Goal: Transaction & Acquisition: Purchase product/service

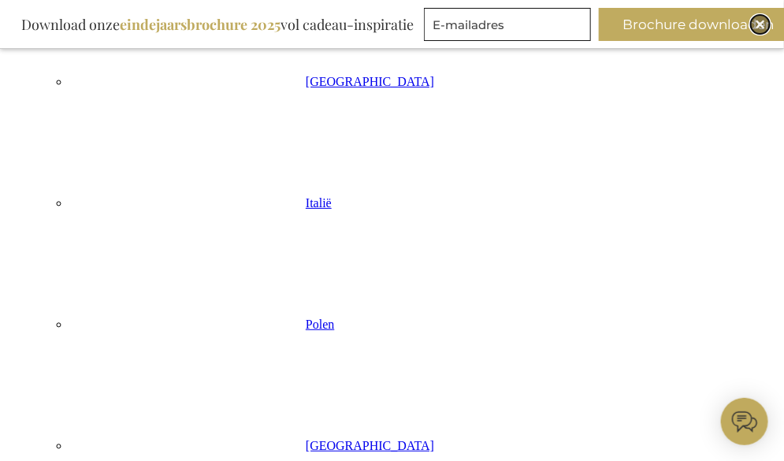
click at [756, 24] on img "Close" at bounding box center [759, 24] width 9 height 9
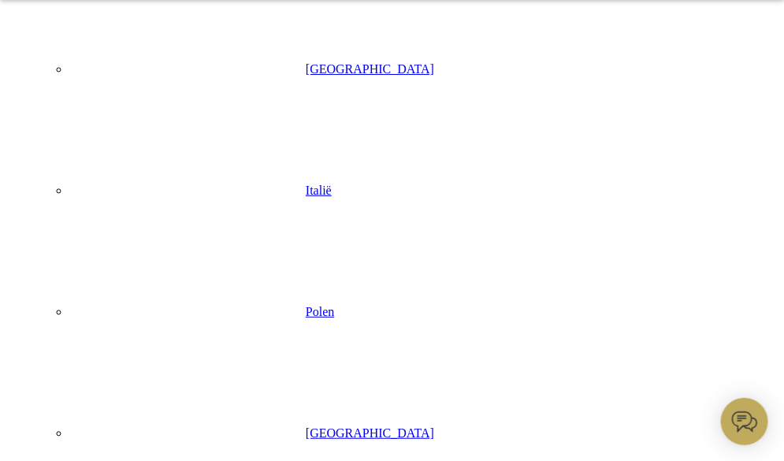
scroll to position [800, 0]
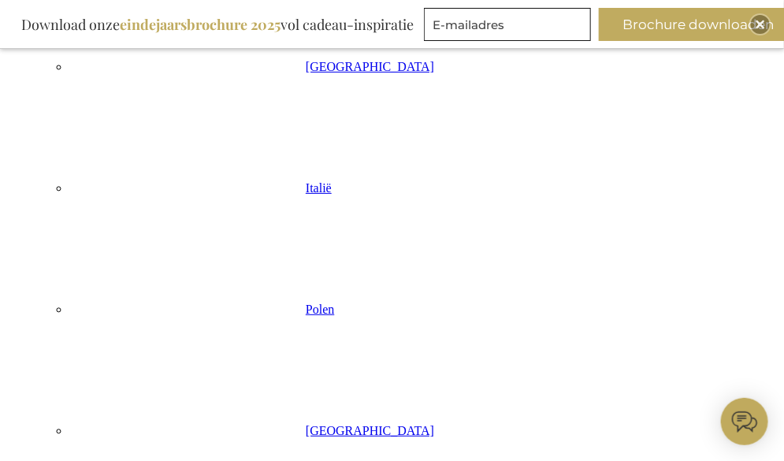
scroll to position [872, 0]
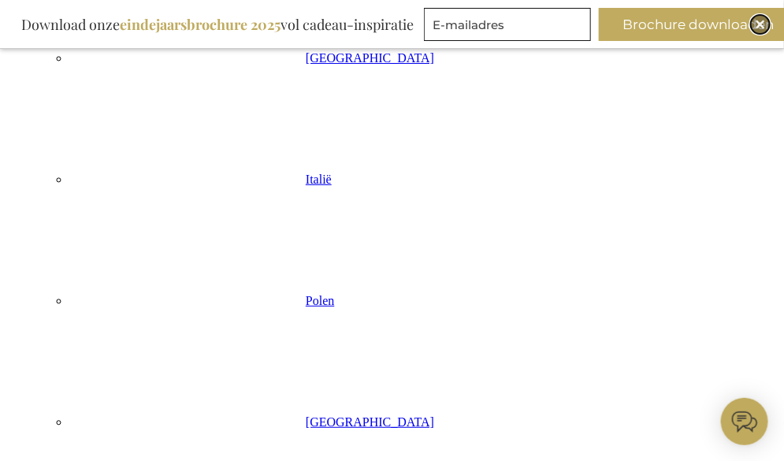
drag, startPoint x: 760, startPoint y: 23, endPoint x: 408, endPoint y: 70, distance: 355.3
click at [760, 23] on img "Close" at bounding box center [759, 24] width 9 height 9
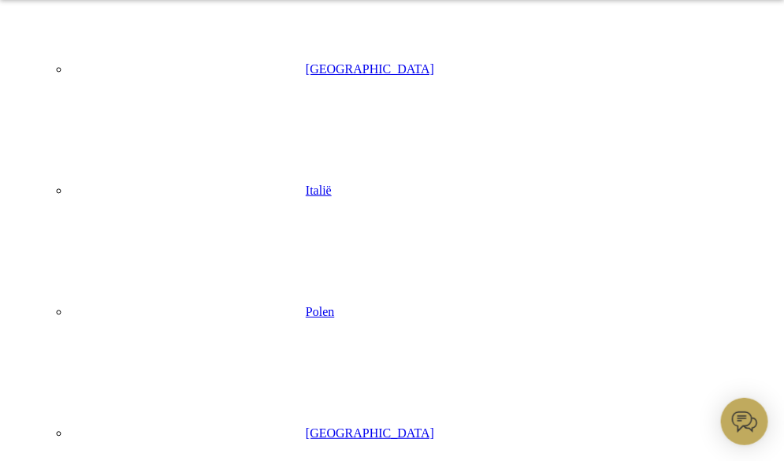
scroll to position [823, 0]
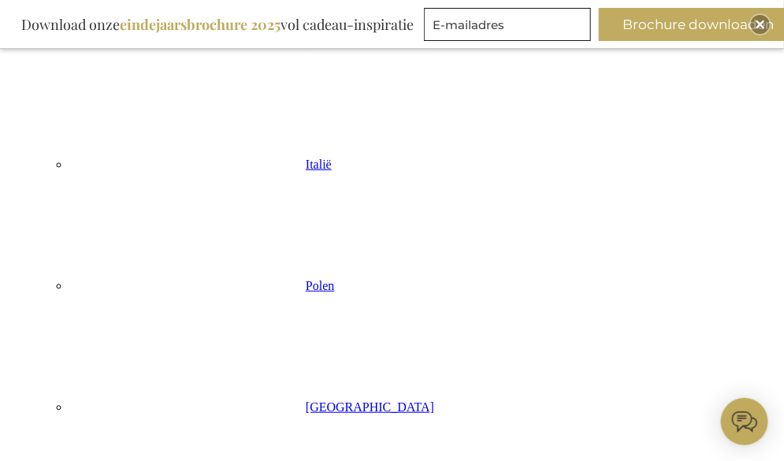
scroll to position [896, 0]
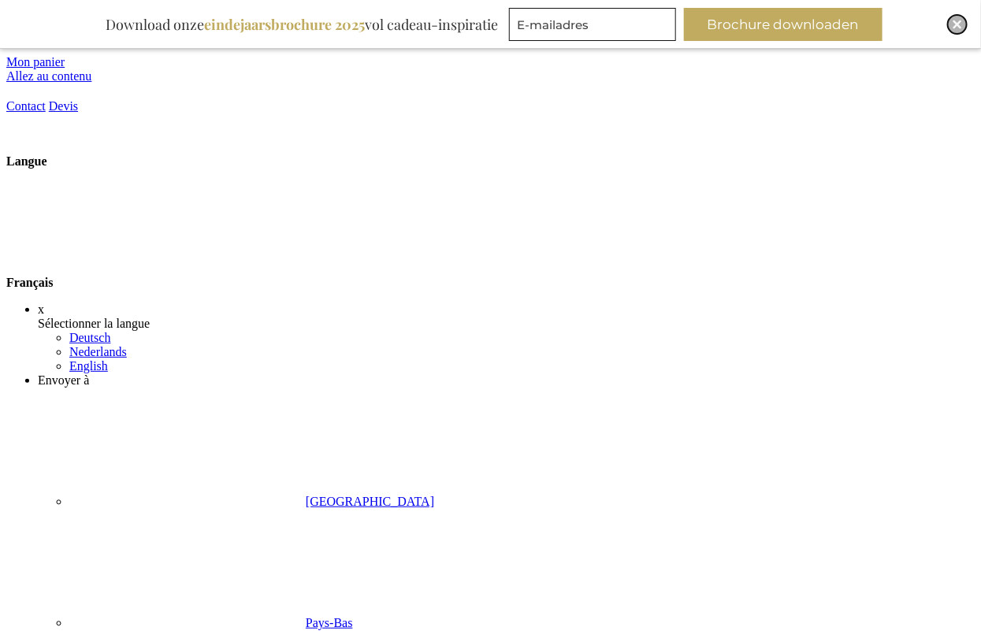
click at [768, 27] on img "Close" at bounding box center [956, 24] width 9 height 9
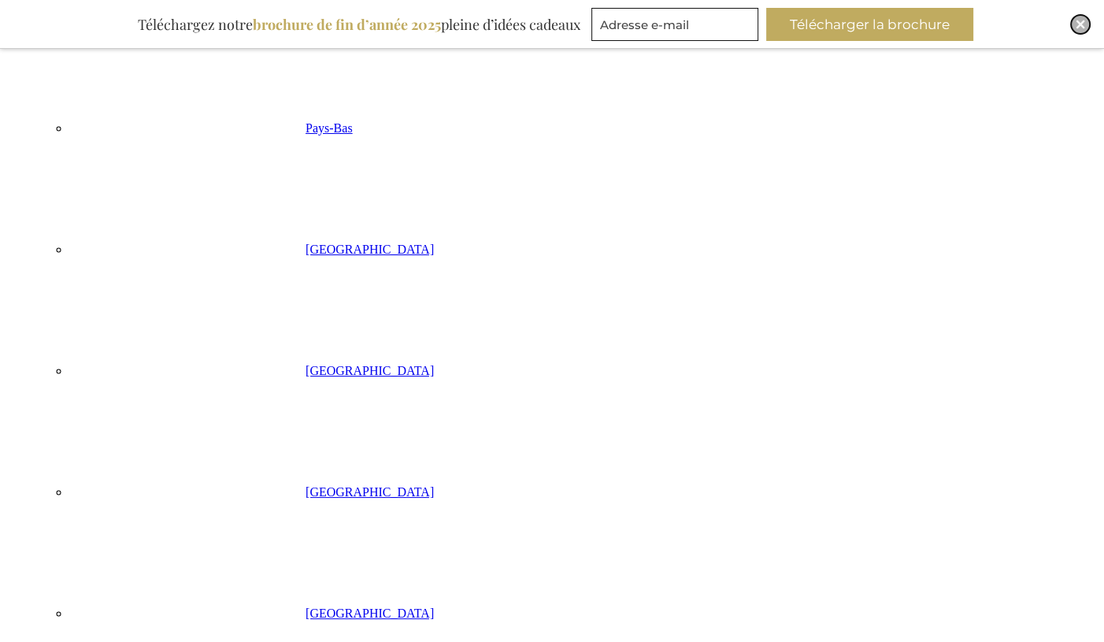
click at [1078, 24] on img "Close" at bounding box center [1080, 24] width 9 height 9
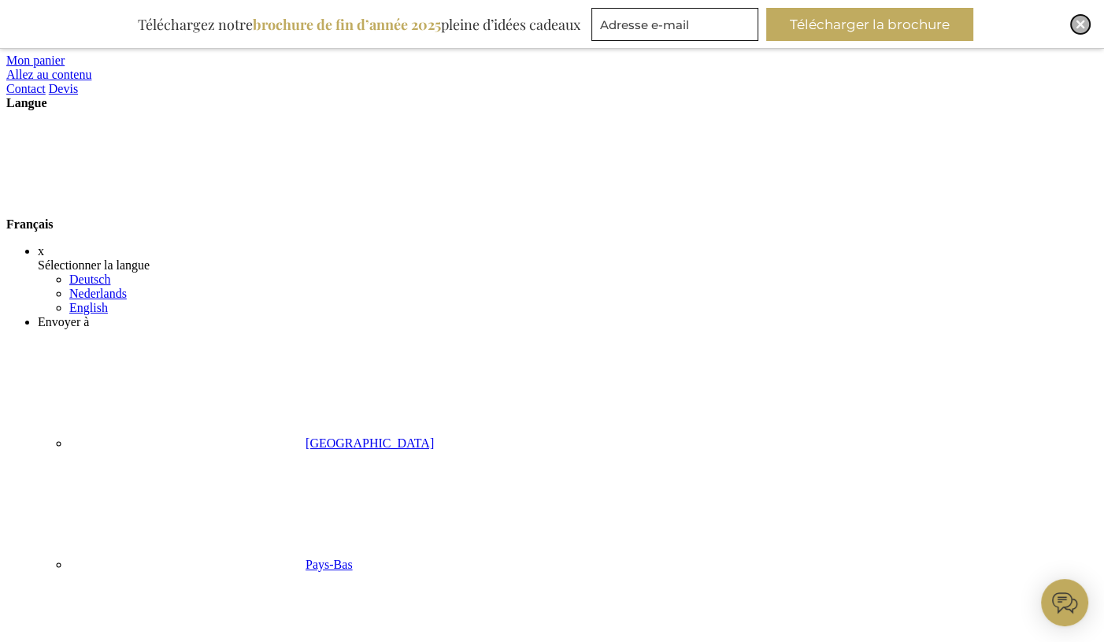
click at [1083, 24] on img "Close" at bounding box center [1080, 24] width 9 height 9
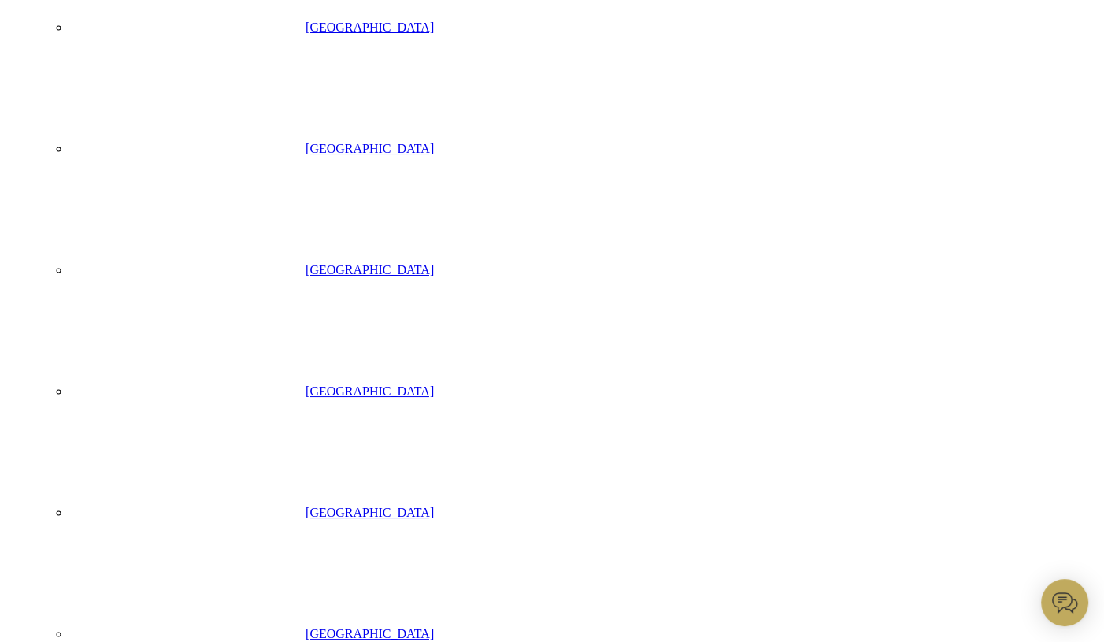
scroll to position [661, 0]
drag, startPoint x: 203, startPoint y: 158, endPoint x: 218, endPoint y: 180, distance: 26.7
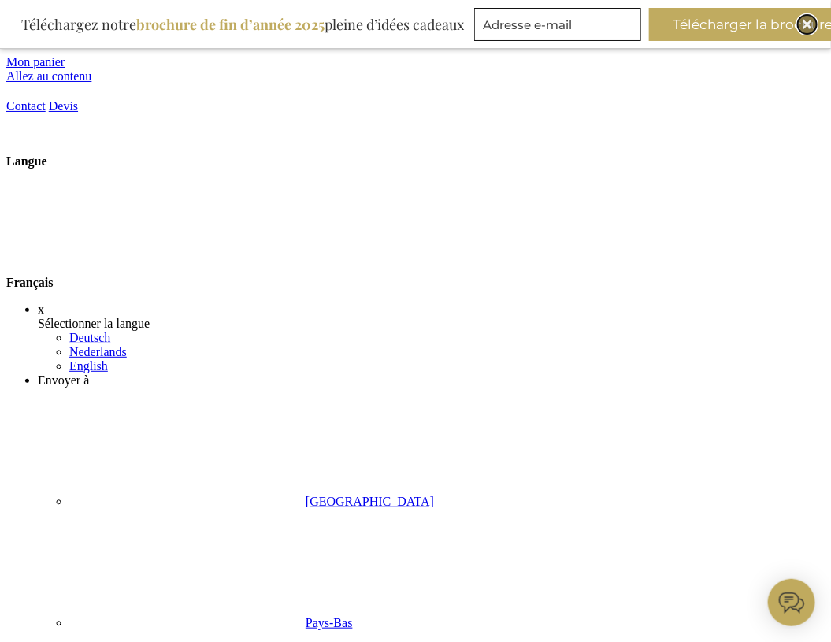
click at [807, 23] on img "Close" at bounding box center [807, 24] width 9 height 9
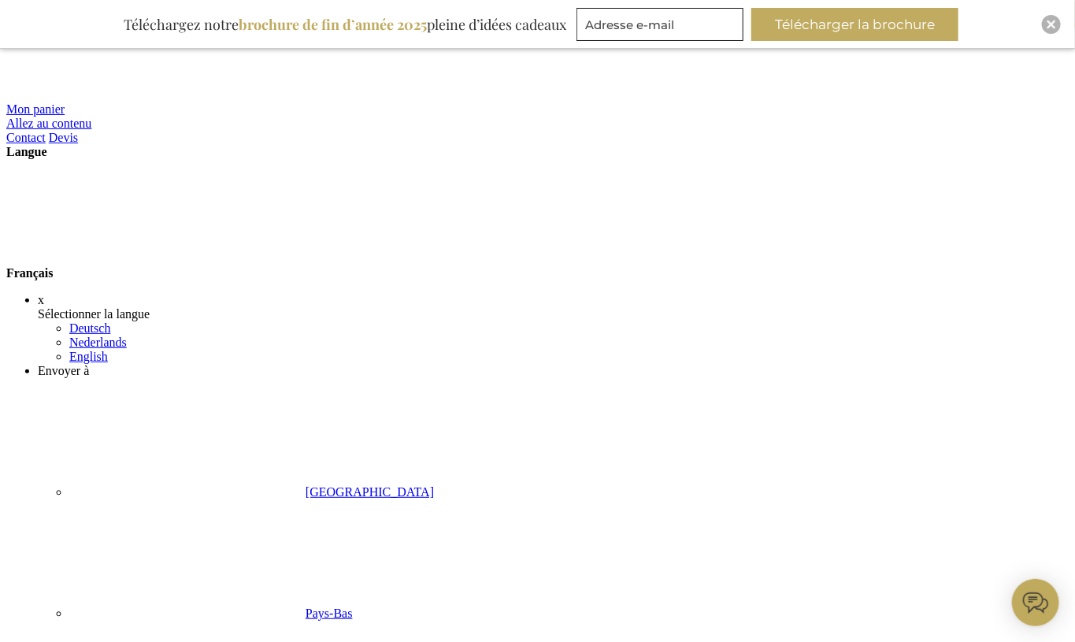
scroll to position [48, 0]
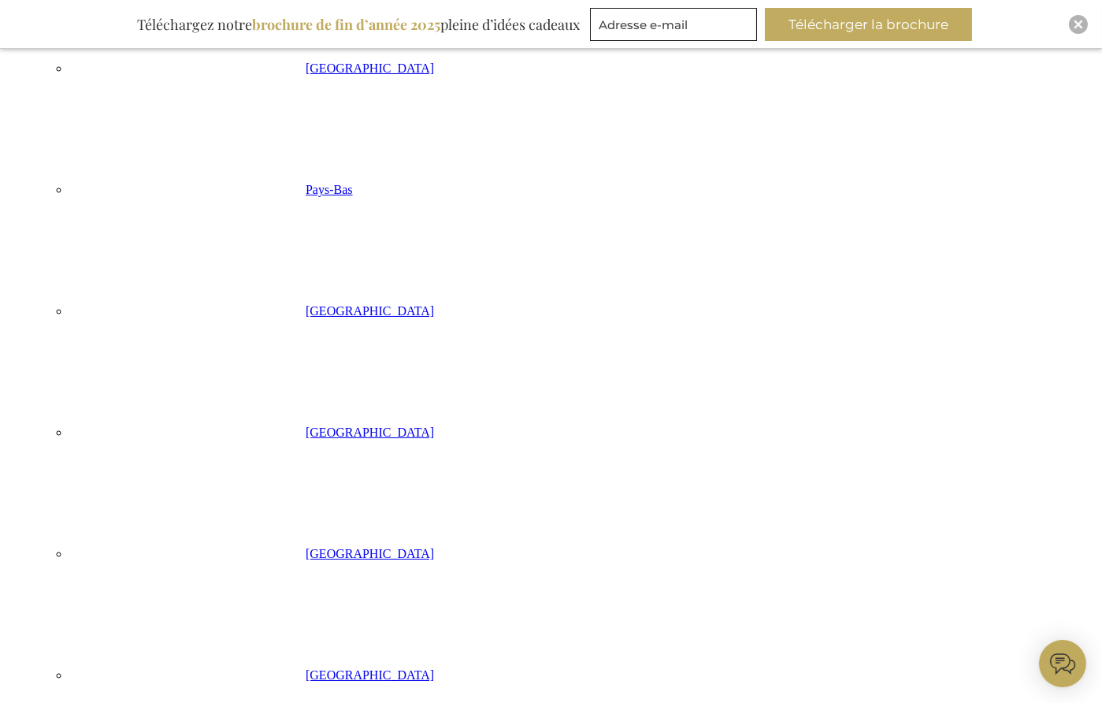
scroll to position [398, 0]
